Goal: Obtain resource: Download file/media

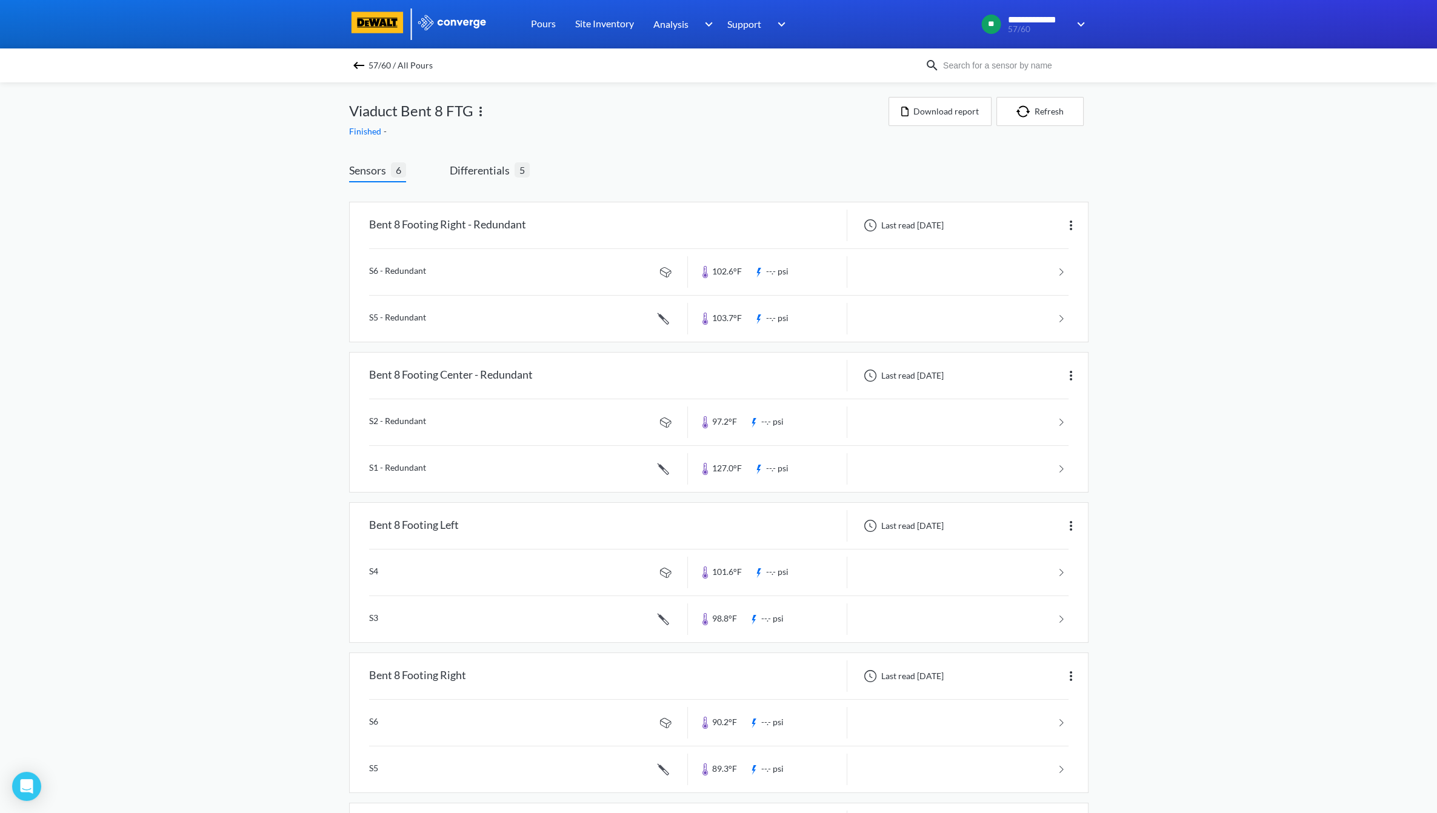
click at [373, 64] on div "57/60 / All Pours" at bounding box center [637, 65] width 576 height 17
click at [349, 67] on body "**********" at bounding box center [718, 406] width 1437 height 813
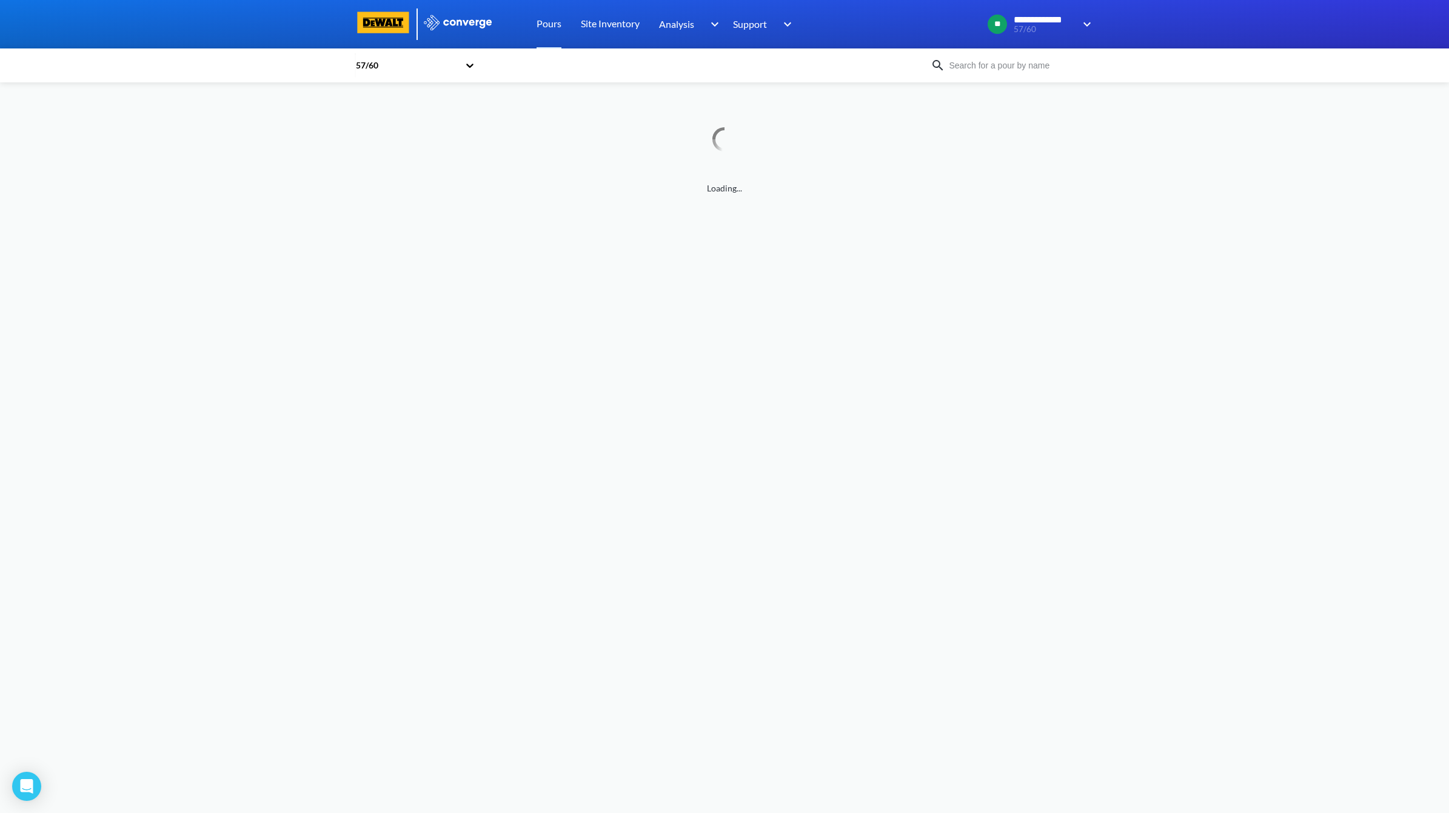
click at [360, 64] on div "57/60" at bounding box center [407, 65] width 104 height 13
click at [603, 125] on div "Loading..." at bounding box center [724, 146] width 739 height 98
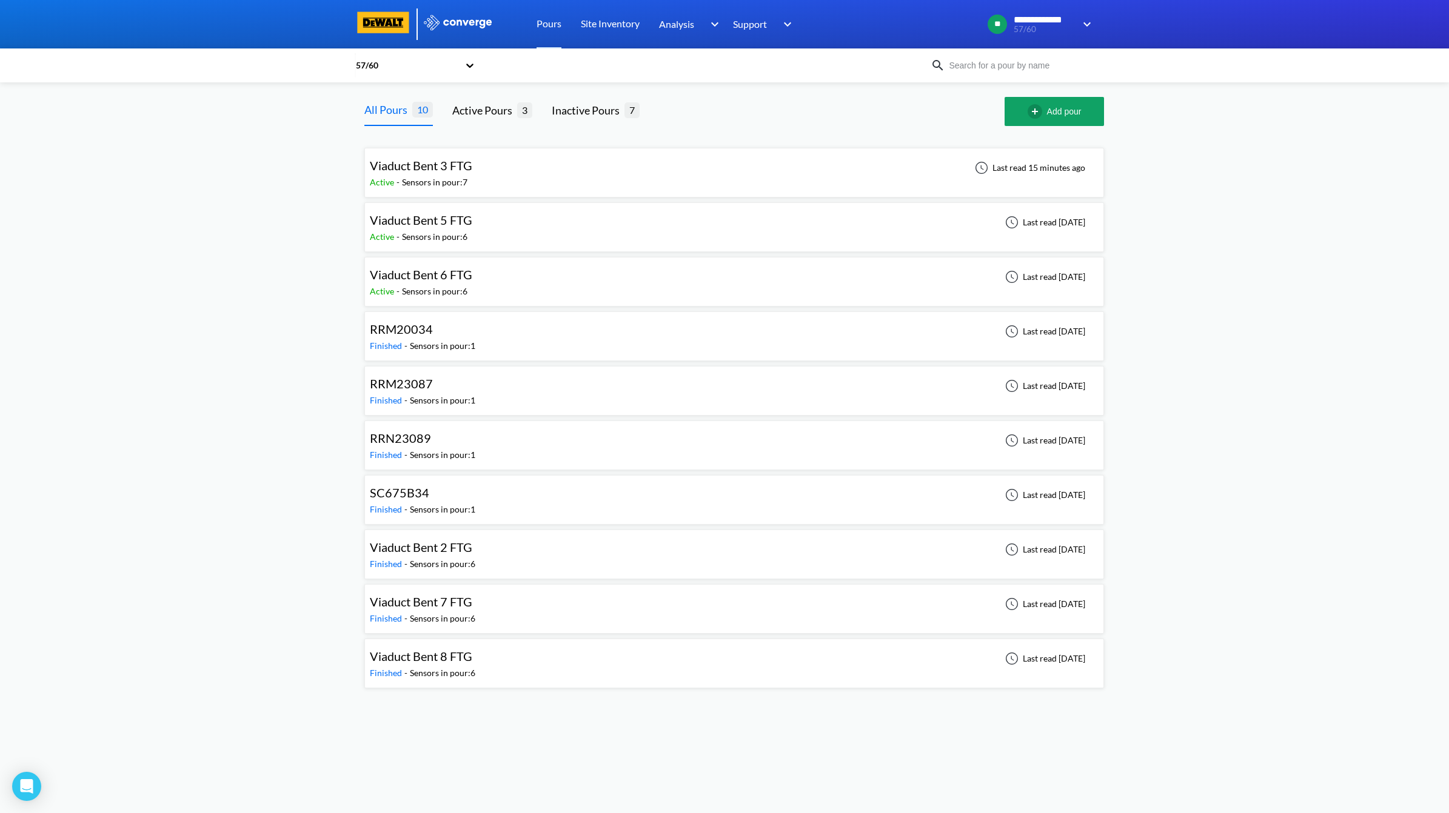
click at [570, 172] on div "Viaduct Bent 3 FTG Active - Sensors in pour: 7 Last read 15 minutes ago" at bounding box center [734, 172] width 729 height 39
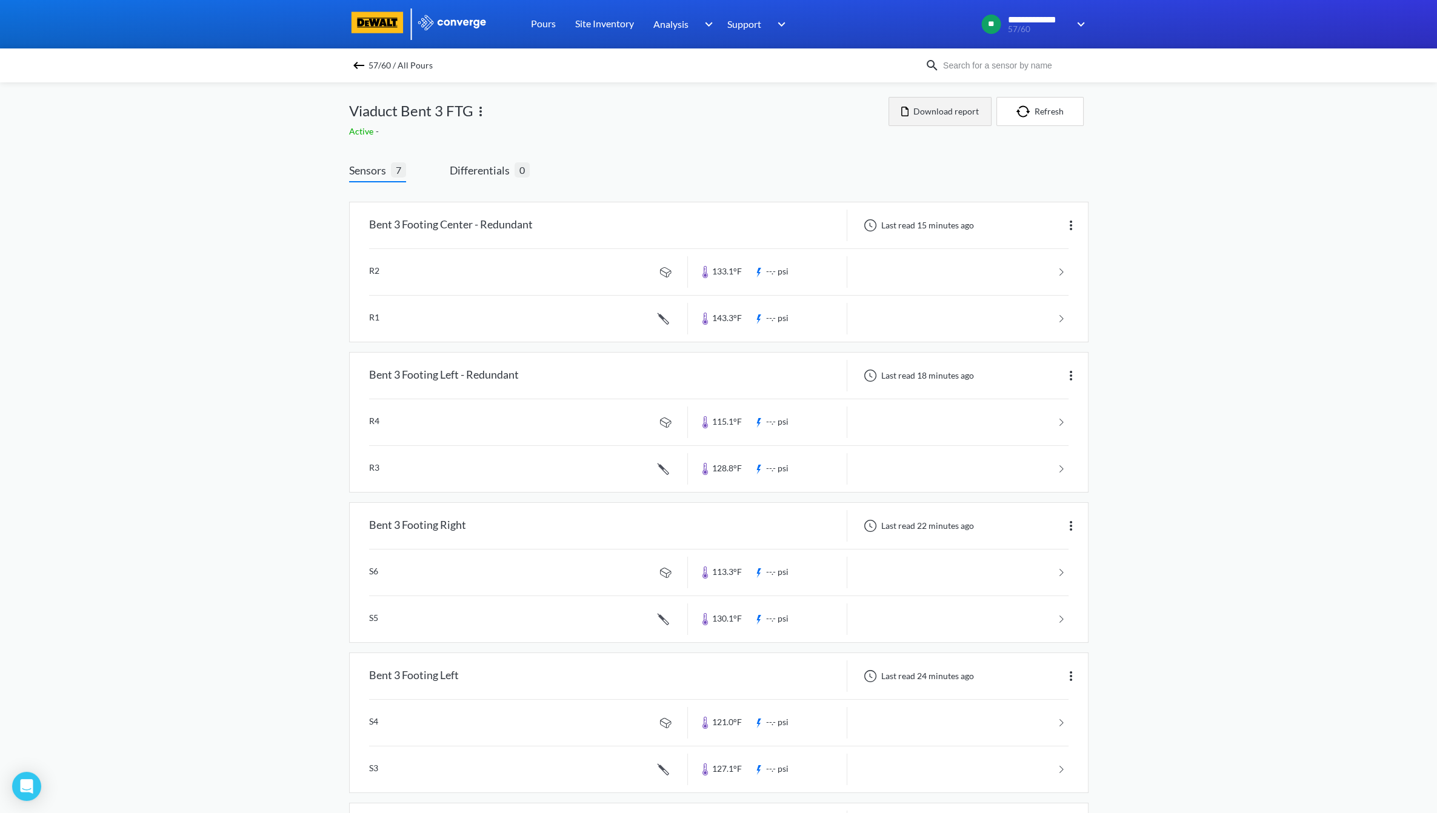
click at [921, 103] on button "Download report" at bounding box center [940, 111] width 103 height 29
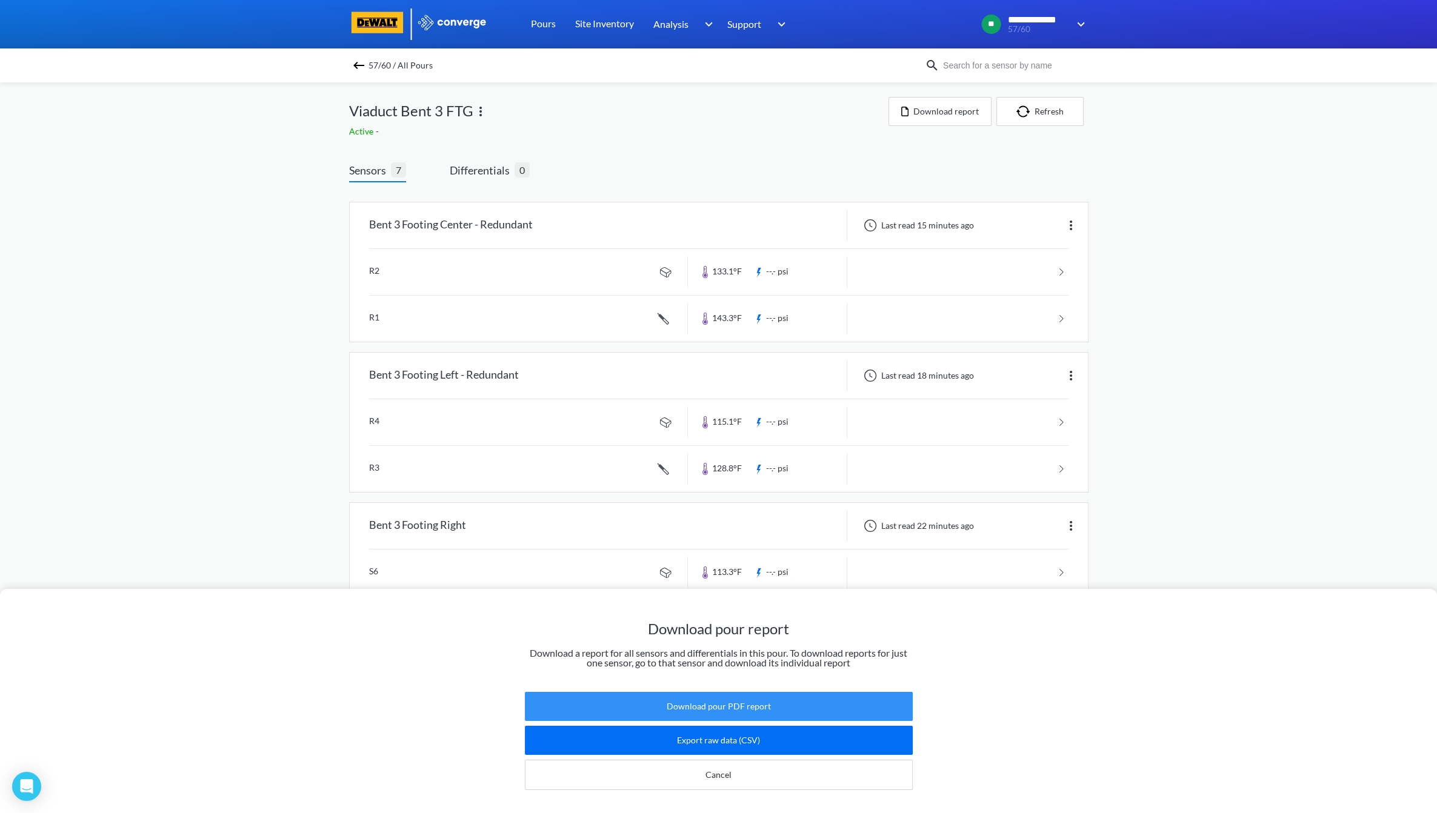
click at [733, 703] on button "Download pour PDF report" at bounding box center [719, 706] width 388 height 29
click at [755, 694] on button "Download pour PDF report" at bounding box center [719, 706] width 388 height 29
